Goal: Task Accomplishment & Management: Manage account settings

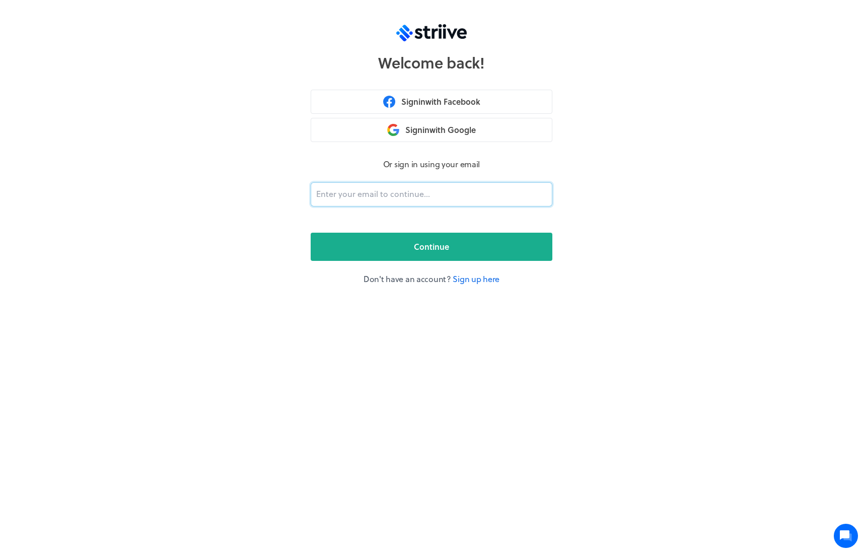
click at [427, 193] on input "email" at bounding box center [432, 194] width 242 height 24
type input "[PERSON_NAME][EMAIL_ADDRESS][DOMAIN_NAME]"
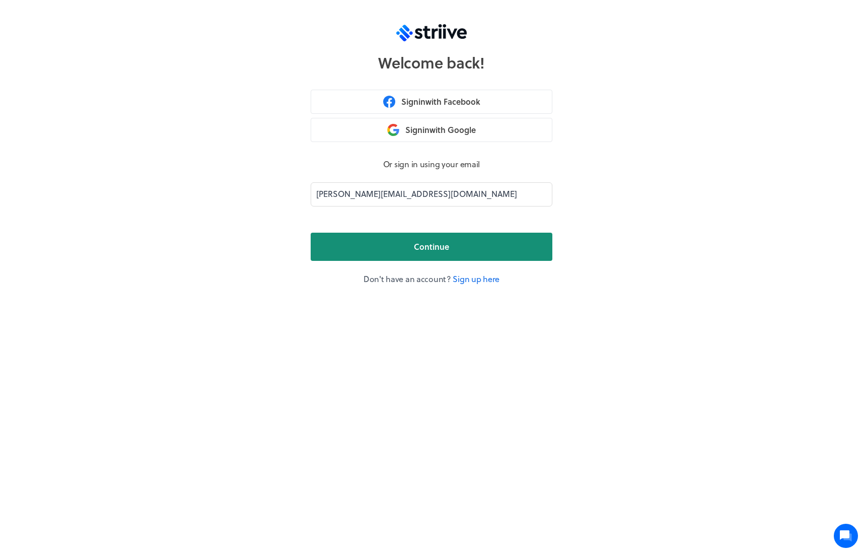
click at [462, 252] on button "Continue" at bounding box center [432, 247] width 242 height 28
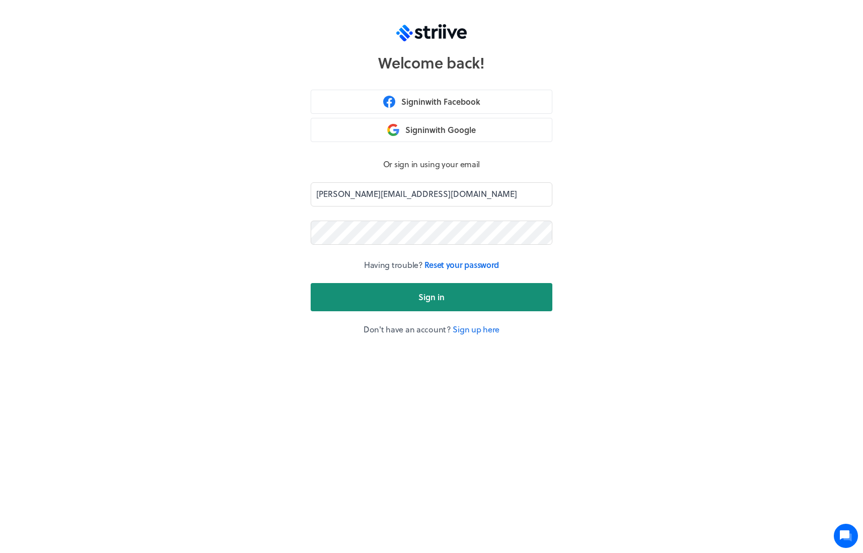
click at [496, 284] on button "Sign in" at bounding box center [432, 297] width 242 height 28
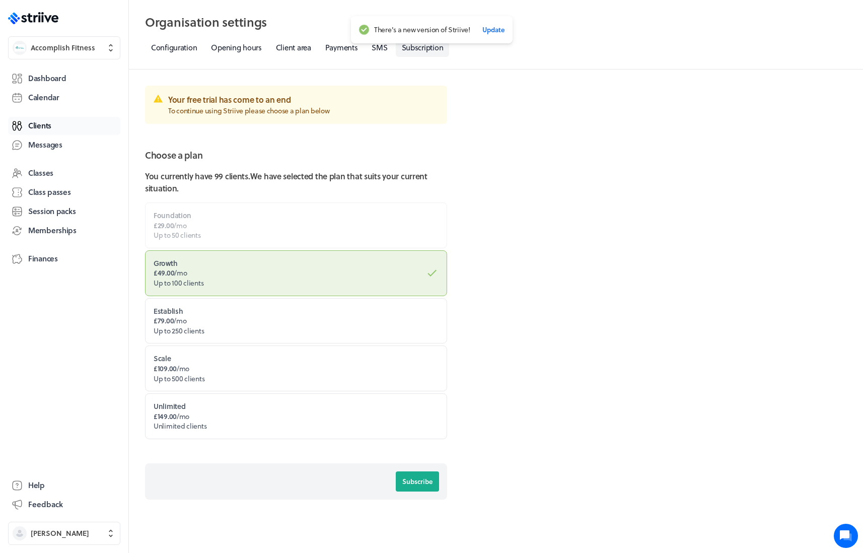
click at [29, 124] on span "Clients" at bounding box center [39, 125] width 23 height 11
click at [66, 78] on span "Dashboard" at bounding box center [47, 78] width 38 height 11
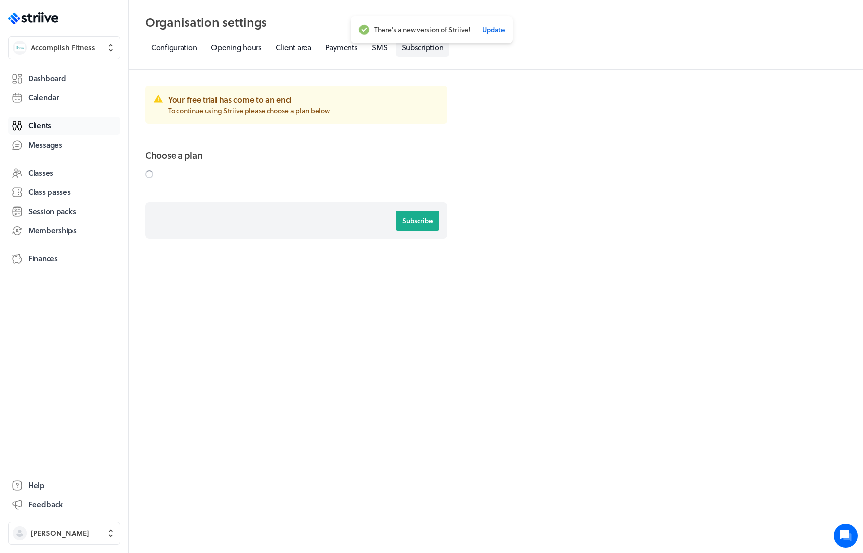
click at [41, 127] on span "Clients" at bounding box center [39, 125] width 23 height 11
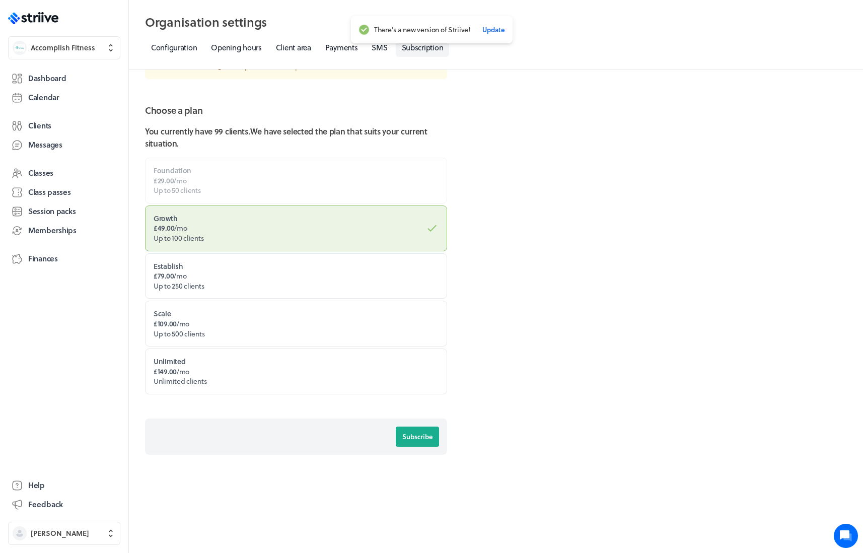
scroll to position [43, 0]
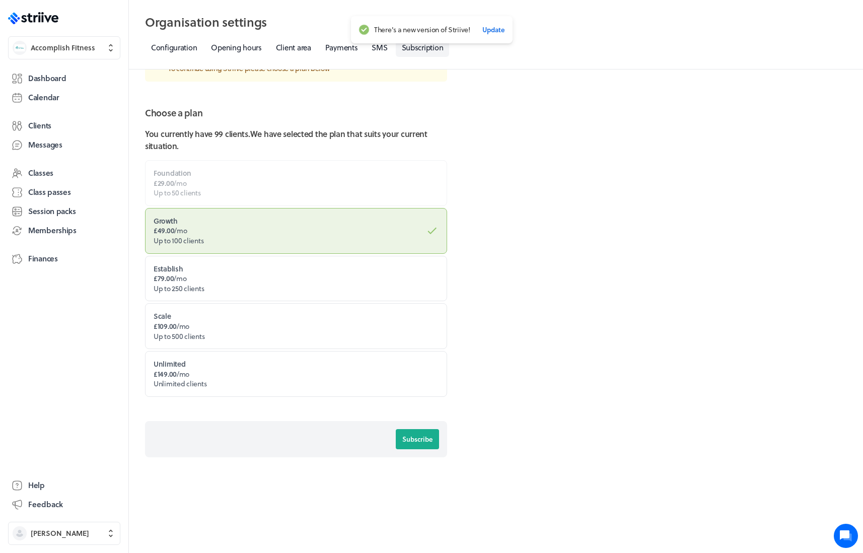
click at [392, 185] on label "Foundation £29.00 /mo Up to 50 clients" at bounding box center [296, 183] width 302 height 46
click at [381, 51] on link "SMS" at bounding box center [379, 47] width 28 height 19
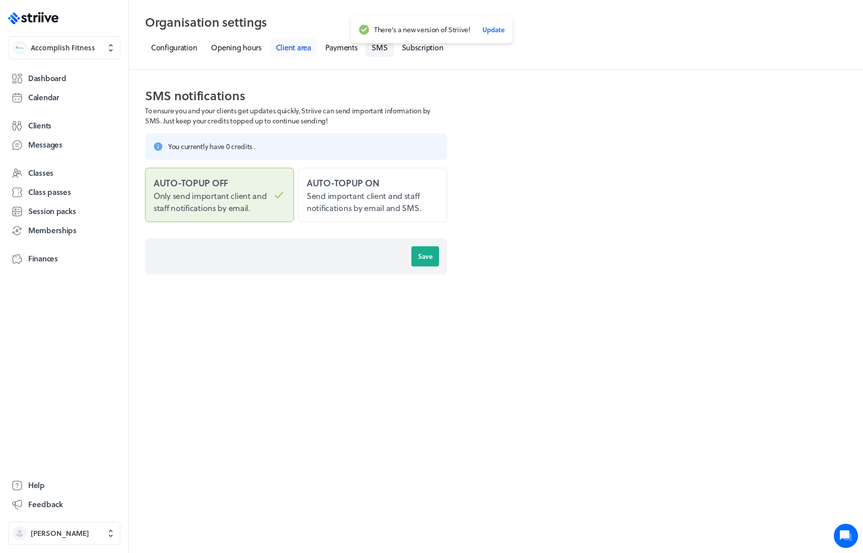
click at [302, 44] on link "Client area" at bounding box center [293, 47] width 47 height 19
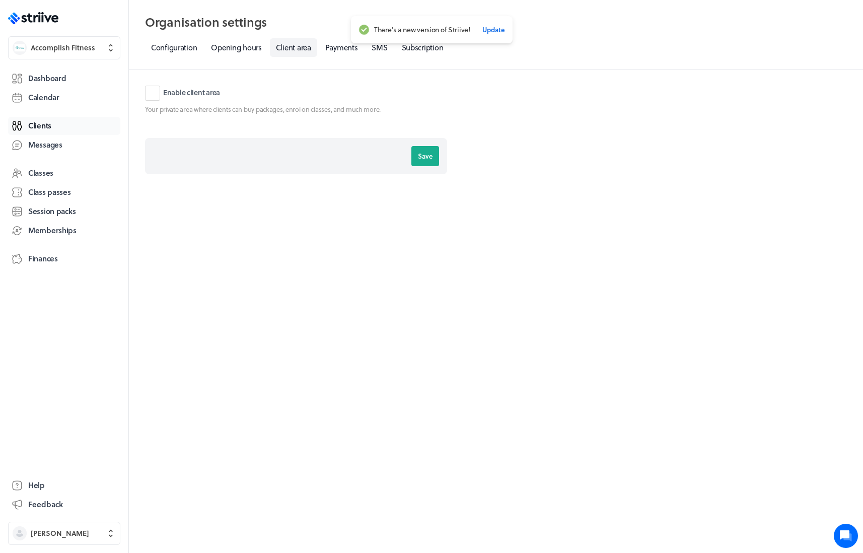
click at [42, 129] on span "Clients" at bounding box center [39, 125] width 23 height 11
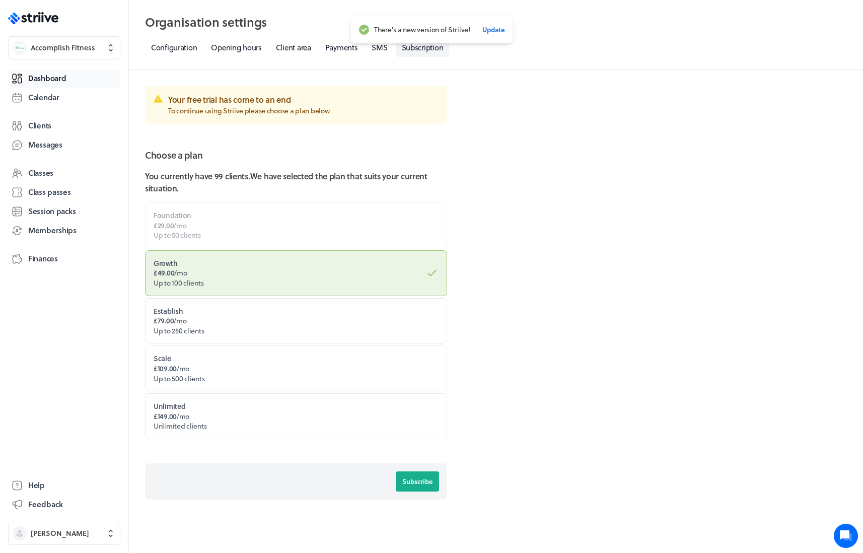
click at [56, 76] on span "Dashboard" at bounding box center [47, 78] width 38 height 11
click at [291, 49] on link "Client area" at bounding box center [293, 47] width 47 height 19
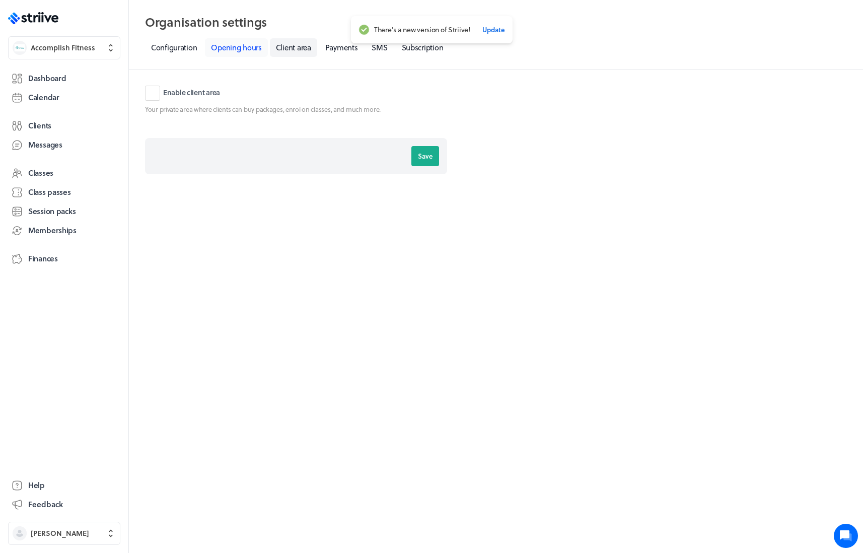
click at [239, 44] on link "Opening hours" at bounding box center [236, 47] width 62 height 19
select select "06:30"
select select "21:30"
select select "06:30"
select select "21:30"
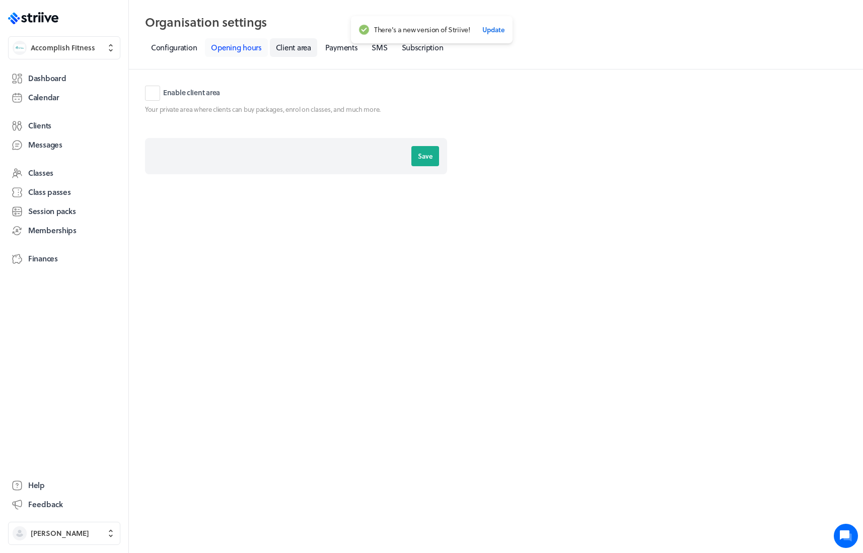
select select "06:30"
select select "21:30"
select select "06:30"
select select "21:30"
select select "06:00"
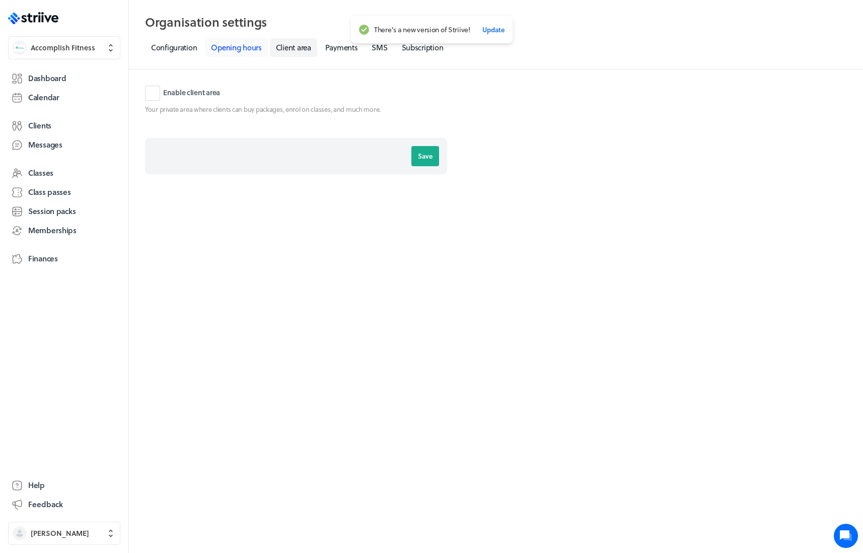
select select "22:00"
select select "08:15"
select select "17:00"
select select "08:00"
select select "17:00"
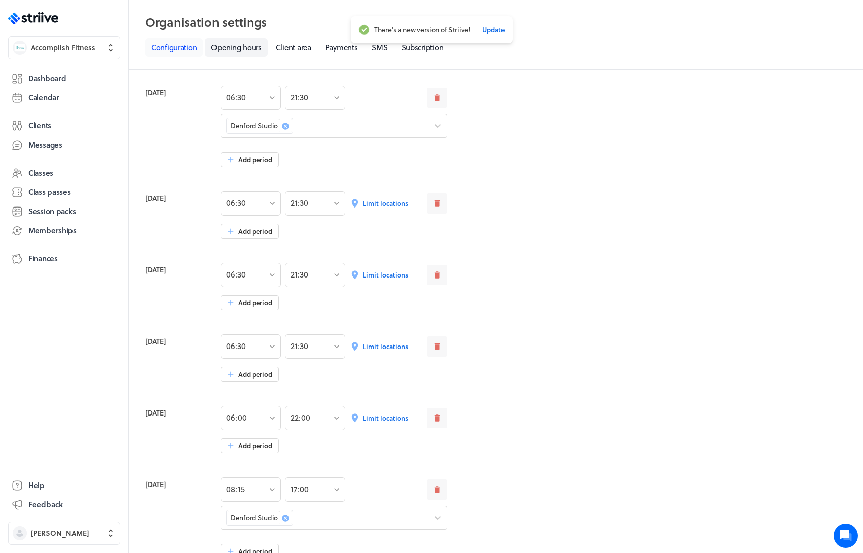
click at [164, 47] on link "Configuration" at bounding box center [174, 47] width 58 height 19
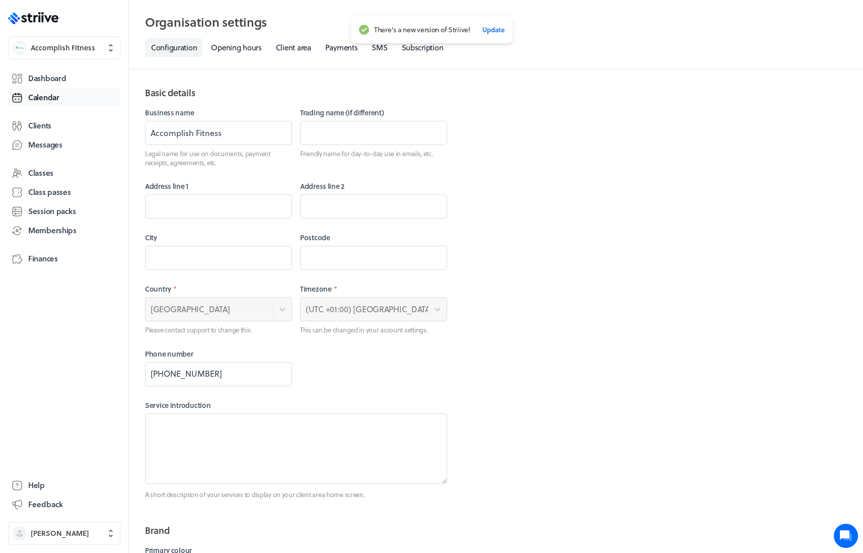
click at [47, 99] on span "Calendar" at bounding box center [43, 97] width 31 height 11
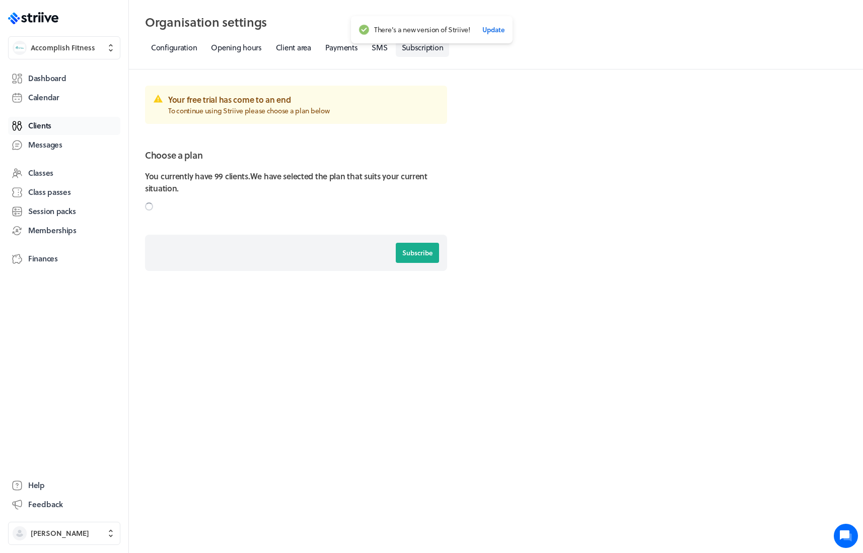
click at [48, 121] on span "Clients" at bounding box center [39, 125] width 23 height 11
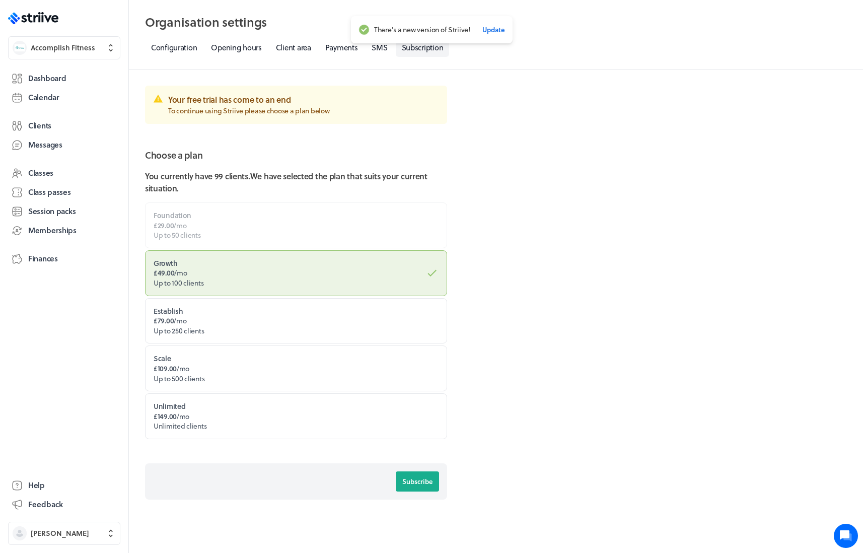
click at [216, 225] on label "Foundation £29.00 /mo Up to 50 clients" at bounding box center [296, 225] width 302 height 46
click at [43, 230] on span "Memberships" at bounding box center [52, 230] width 48 height 11
click at [46, 126] on span "Clients" at bounding box center [39, 125] width 23 height 11
